Goal: Task Accomplishment & Management: Manage account settings

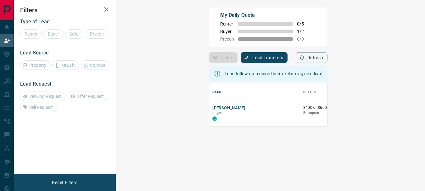
scroll to position [38, 291]
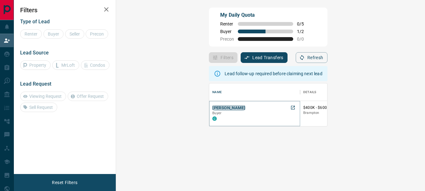
click at [212, 106] on button "[PERSON_NAME]" at bounding box center [228, 108] width 33 height 6
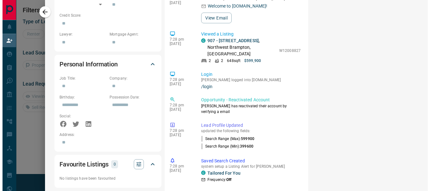
scroll to position [0, 0]
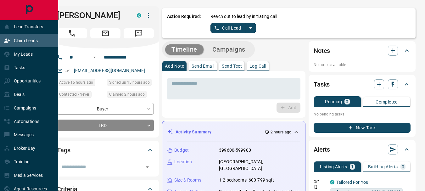
click at [28, 40] on p "Claim Leads" at bounding box center [26, 40] width 24 height 5
click at [23, 53] on p "My Leads" at bounding box center [23, 54] width 19 height 5
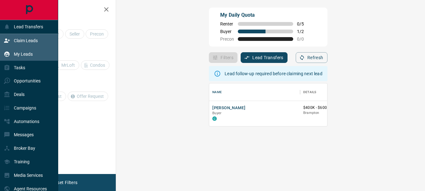
click at [23, 53] on p "My Leads" at bounding box center [23, 54] width 19 height 5
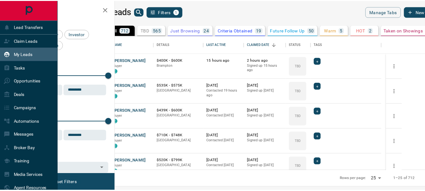
scroll to position [130, 306]
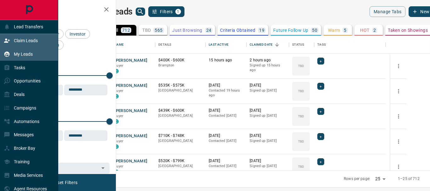
click at [26, 40] on p "Claim Leads" at bounding box center [26, 40] width 24 height 5
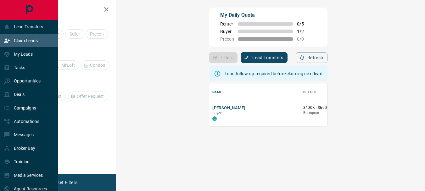
scroll to position [38, 291]
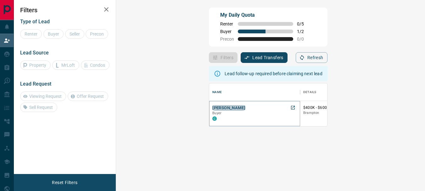
click at [212, 108] on button "[PERSON_NAME]" at bounding box center [228, 108] width 33 height 6
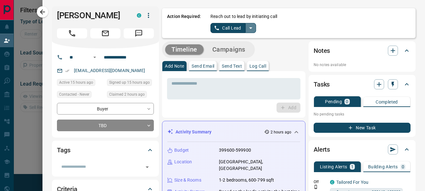
click at [249, 29] on icon "split button" at bounding box center [250, 28] width 3 height 2
click at [233, 49] on li "Log Manual Call" at bounding box center [233, 49] width 38 height 9
click at [255, 64] on p "Log Call" at bounding box center [258, 66] width 17 height 4
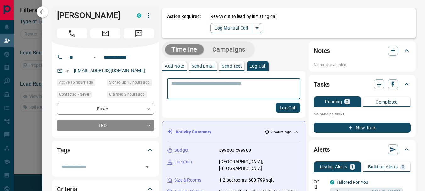
click at [228, 84] on textarea at bounding box center [234, 89] width 125 height 16
type textarea "*********"
click at [289, 107] on button "Log Call" at bounding box center [288, 108] width 25 height 10
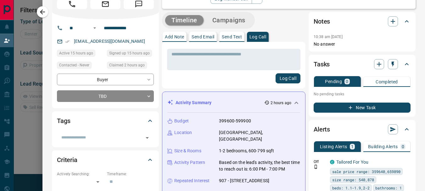
scroll to position [34, 0]
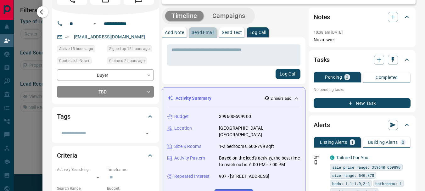
click at [194, 35] on p "Send Email" at bounding box center [203, 32] width 23 height 4
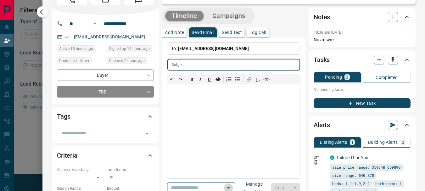
click at [232, 187] on icon "Open" at bounding box center [229, 188] width 8 height 8
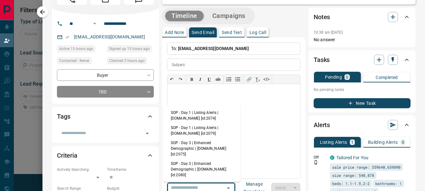
scroll to position [34, 0]
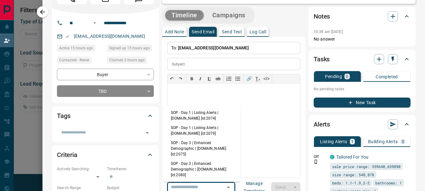
click at [203, 111] on li "SOP - Day 1 | Listing Alerts | [DOMAIN_NAME] [id:2074]" at bounding box center [201, 115] width 77 height 15
type input "**********"
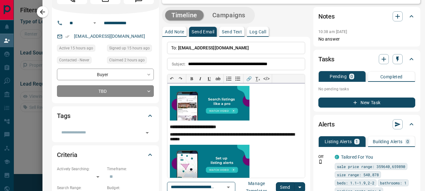
scroll to position [74, 0]
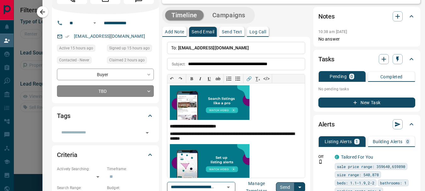
click at [281, 188] on button "Send" at bounding box center [285, 187] width 19 height 10
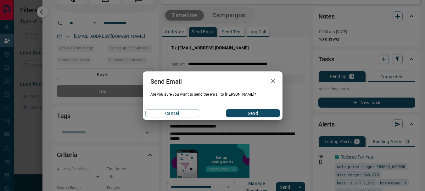
click at [249, 111] on button "Send" at bounding box center [253, 113] width 54 height 8
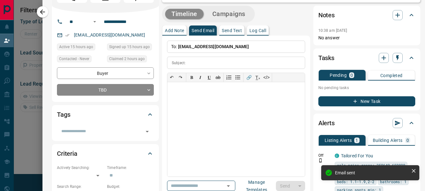
scroll to position [0, 0]
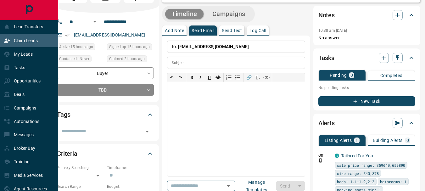
click at [28, 40] on p "Claim Leads" at bounding box center [26, 40] width 24 height 5
click at [26, 52] on p "My Leads" at bounding box center [23, 54] width 19 height 5
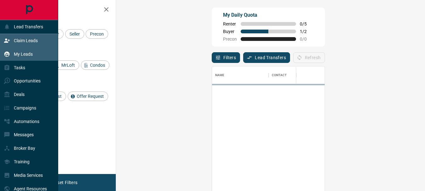
scroll to position [138, 291]
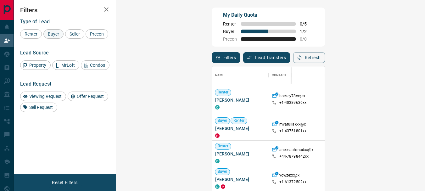
click at [57, 34] on span "Buyer" at bounding box center [54, 33] width 16 height 5
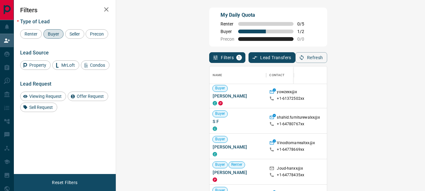
scroll to position [20, 0]
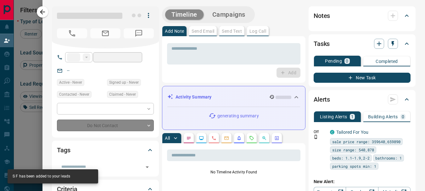
type input "**"
type input "**********"
type input "**"
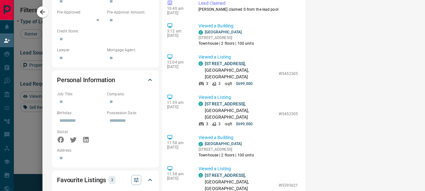
scroll to position [314, 0]
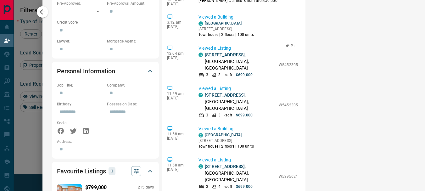
click at [215, 52] on link "[STREET_ADDRESS]" at bounding box center [225, 54] width 40 height 5
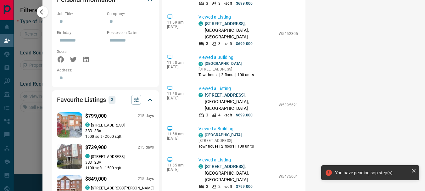
scroll to position [392, 0]
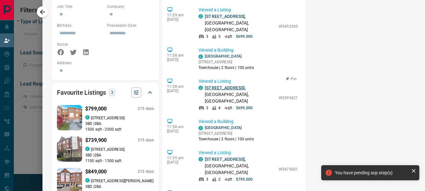
click at [219, 85] on link "[STREET_ADDRESS]" at bounding box center [225, 87] width 40 height 5
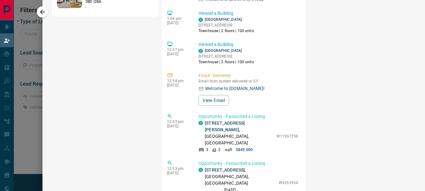
scroll to position [463, 0]
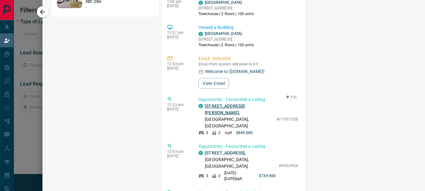
click at [215, 104] on link "[STREET_ADDRESS][PERSON_NAME]" at bounding box center [225, 110] width 40 height 12
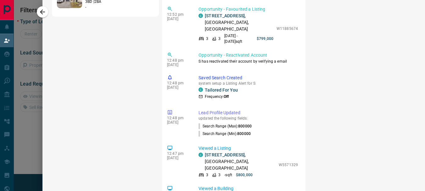
scroll to position [647, 0]
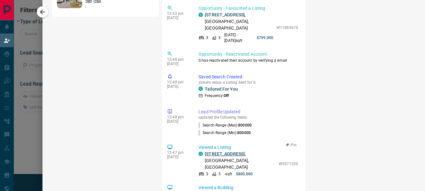
click at [218, 151] on link "[STREET_ADDRESS]" at bounding box center [225, 153] width 40 height 5
